Goal: Task Accomplishment & Management: Complete application form

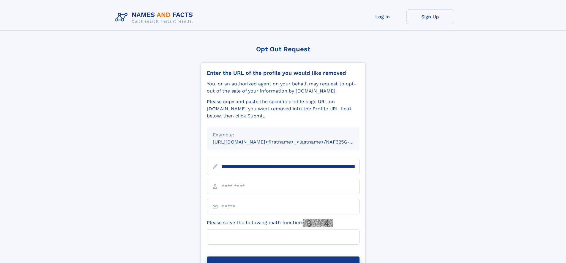
scroll to position [0, 64]
type input "**********"
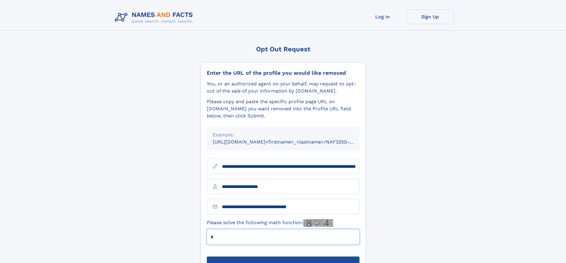
type input "*"
click at [283, 257] on button "Submit Opt Out Request" at bounding box center [283, 266] width 153 height 19
